Goal: Task Accomplishment & Management: Use online tool/utility

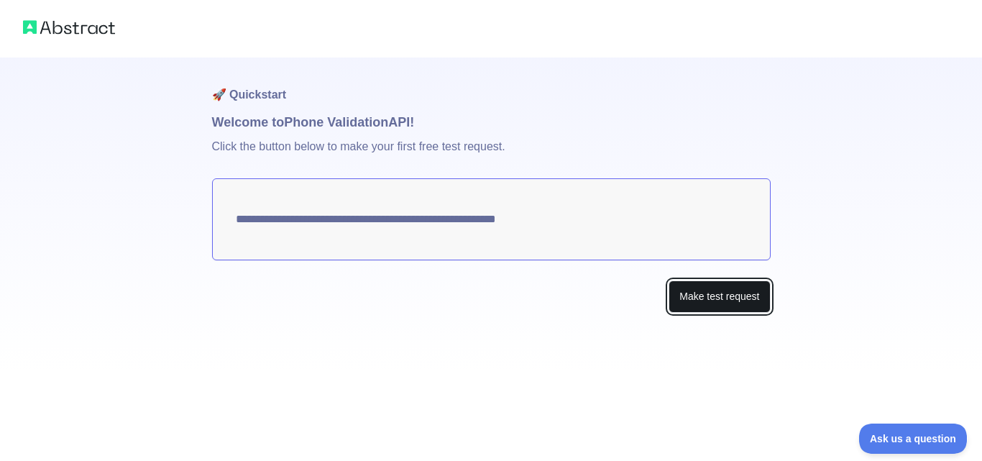
click at [736, 298] on button "Make test request" at bounding box center [719, 296] width 101 height 32
click at [738, 295] on button "Make test request" at bounding box center [719, 296] width 101 height 32
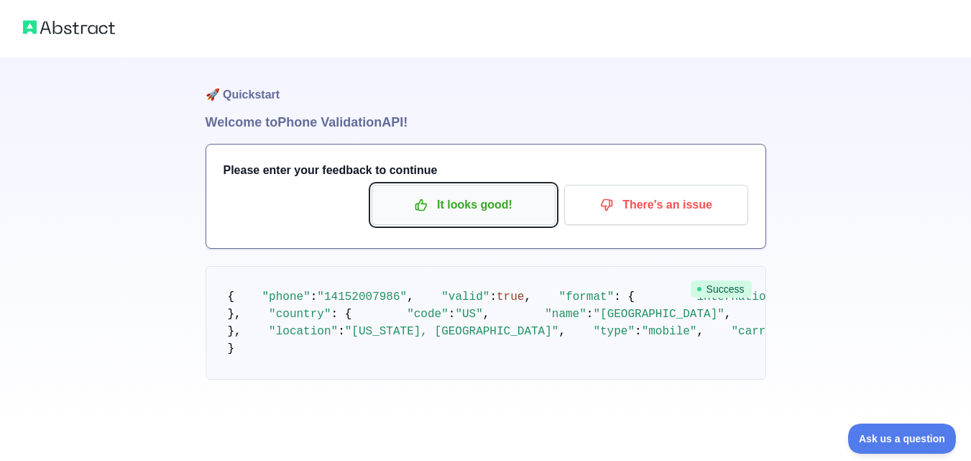
click at [472, 211] on p "It looks good!" at bounding box center [463, 205] width 162 height 24
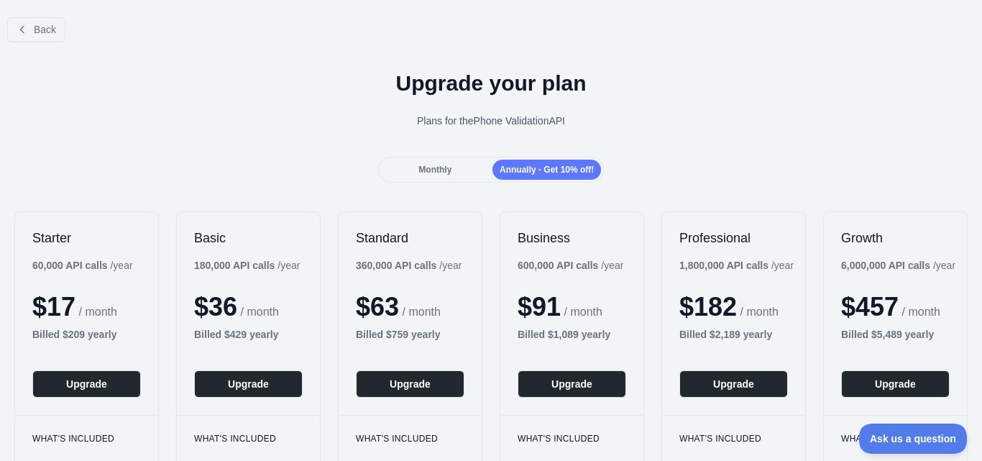
click at [444, 169] on span "Monthly" at bounding box center [434, 170] width 33 height 10
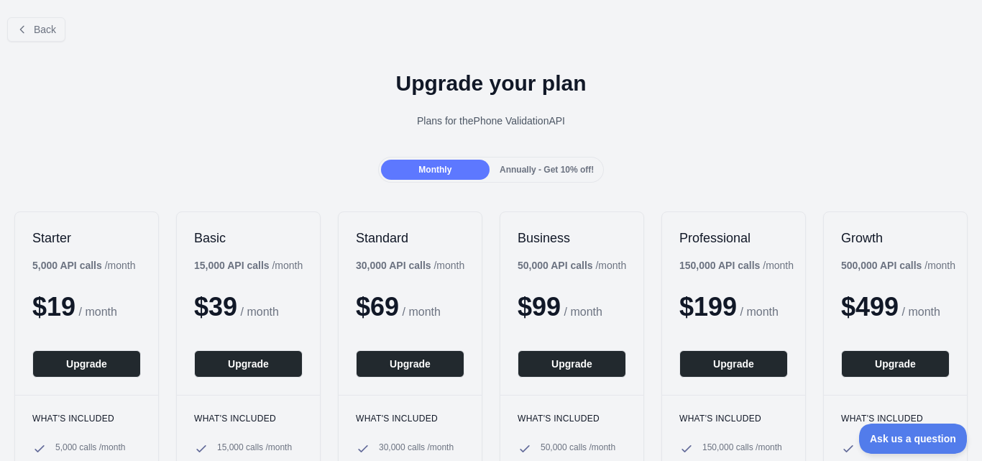
click at [568, 173] on span "Annually - Get 10% off!" at bounding box center [547, 170] width 94 height 10
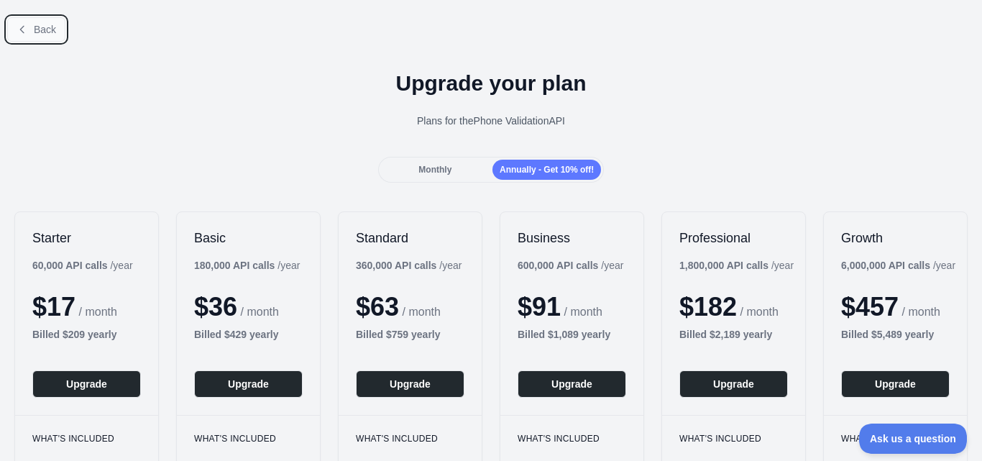
click at [32, 29] on button "Back" at bounding box center [36, 29] width 58 height 24
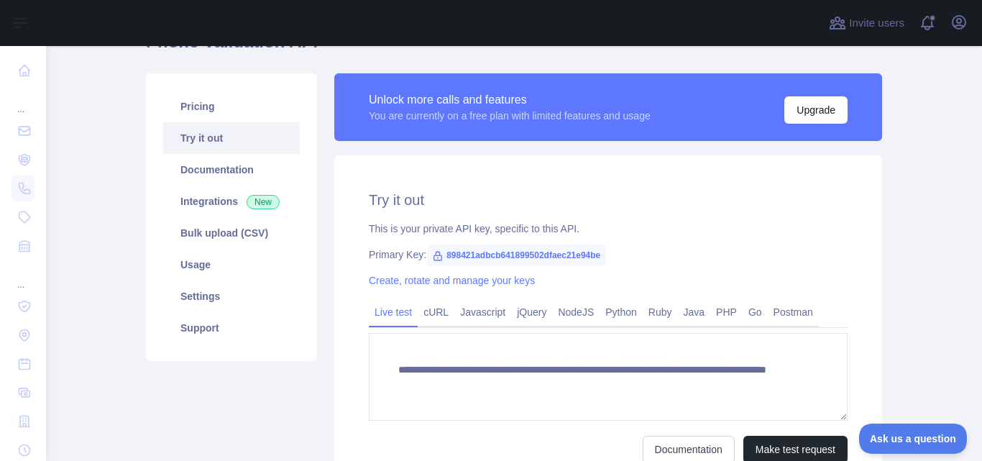
scroll to position [216, 0]
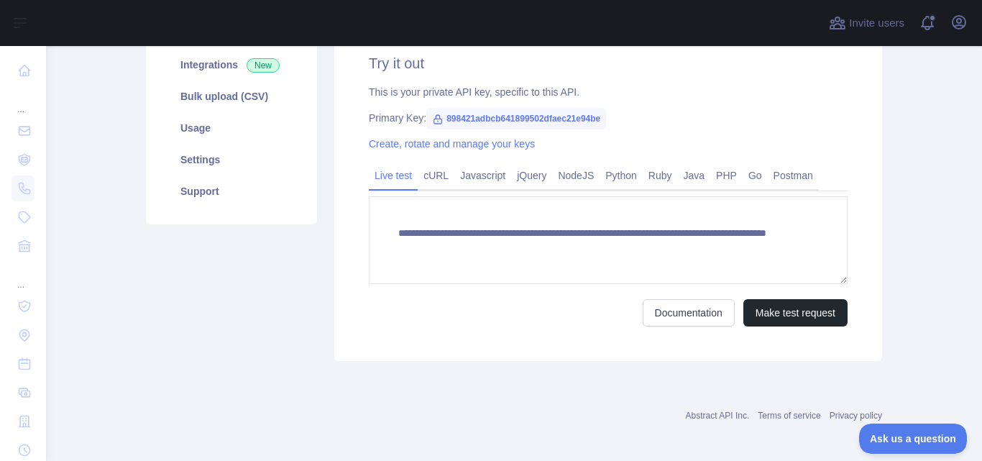
click at [566, 121] on span "898421adbcb641899502dfaec21e94be" at bounding box center [516, 119] width 180 height 22
click at [432, 122] on icon at bounding box center [438, 120] width 12 height 12
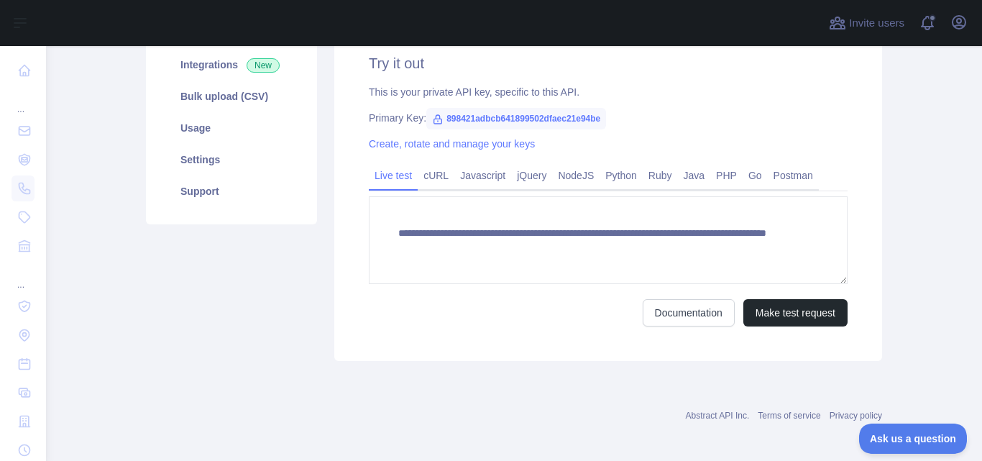
click at [743, 155] on div "**********" at bounding box center [608, 190] width 548 height 342
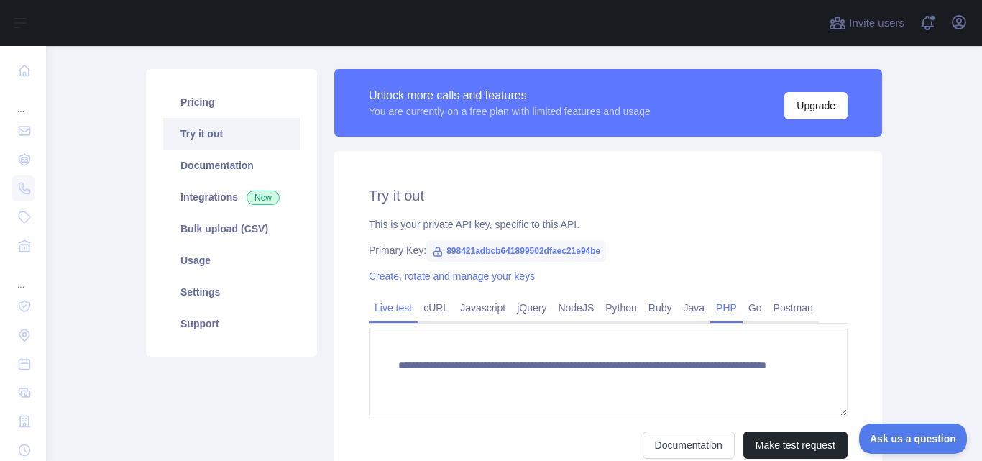
scroll to position [72, 0]
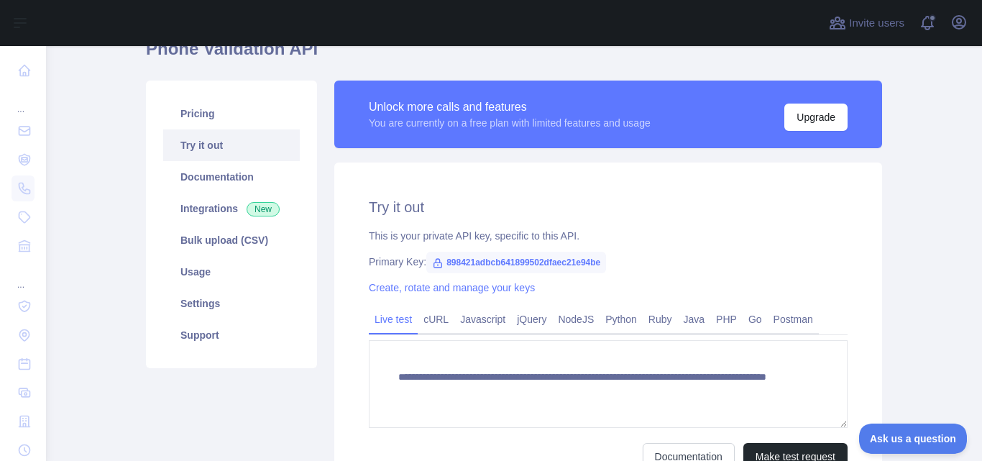
click at [497, 260] on span "898421adbcb641899502dfaec21e94be" at bounding box center [516, 263] width 180 height 22
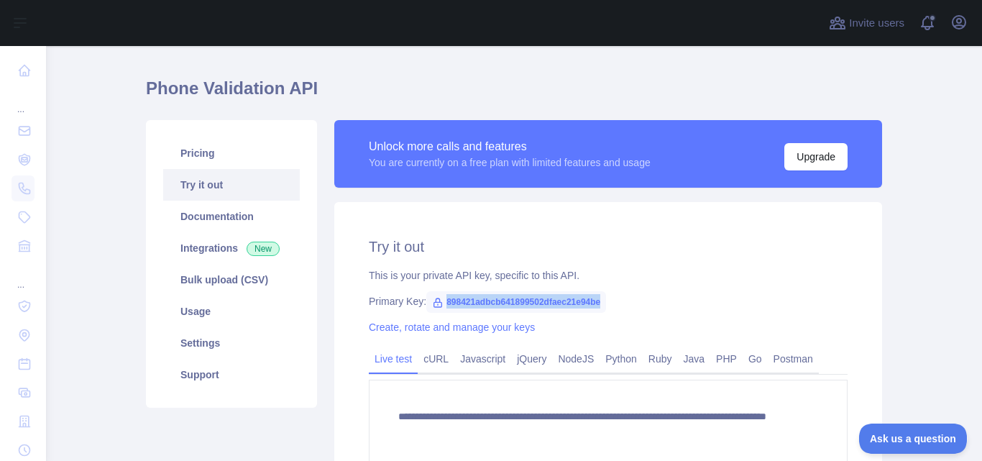
scroll to position [0, 0]
